Goal: Task Accomplishment & Management: Understand process/instructions

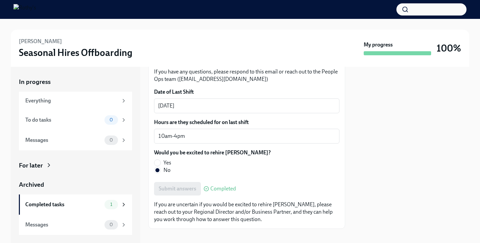
scroll to position [115, 0]
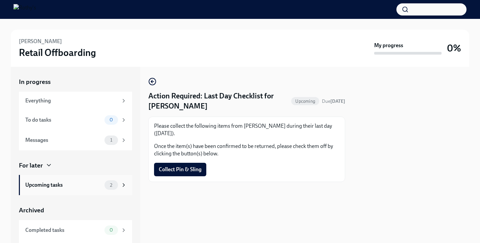
click at [74, 187] on div "Upcoming tasks" at bounding box center [63, 184] width 77 height 7
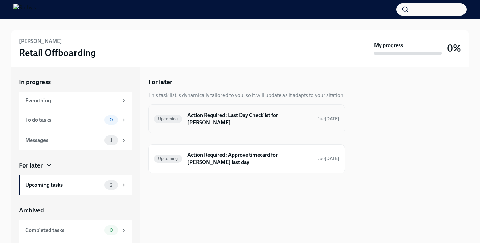
click at [200, 115] on h6 "Action Required: Last Day Checklist for [PERSON_NAME]" at bounding box center [248, 119] width 123 height 15
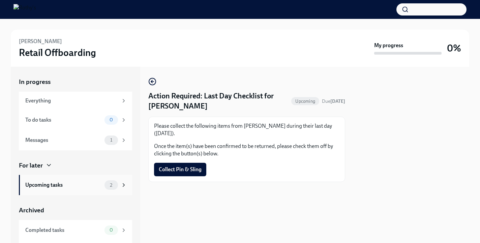
click at [94, 177] on div "Upcoming tasks 2" at bounding box center [75, 185] width 113 height 20
